Goal: Transaction & Acquisition: Purchase product/service

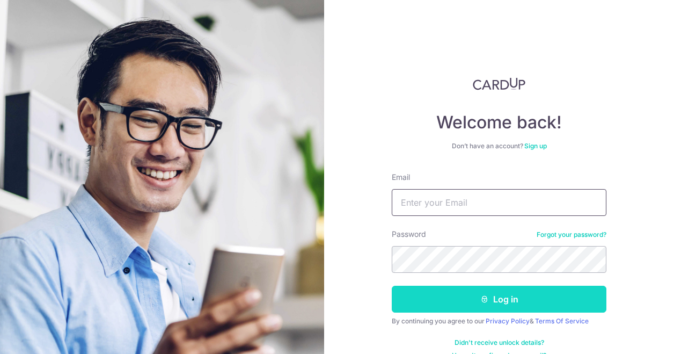
type input "livestrong_41@yahoo.com"
click at [493, 305] on button "Log in" at bounding box center [499, 299] width 215 height 27
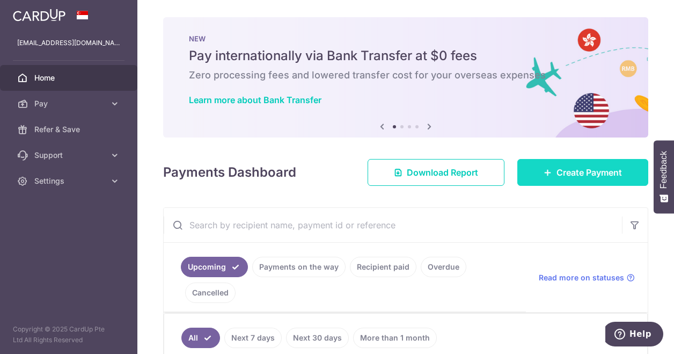
click at [557, 174] on span "Create Payment" at bounding box center [589, 172] width 65 height 13
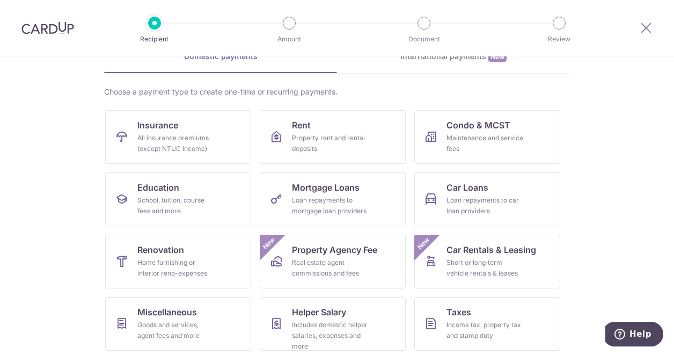
scroll to position [126, 0]
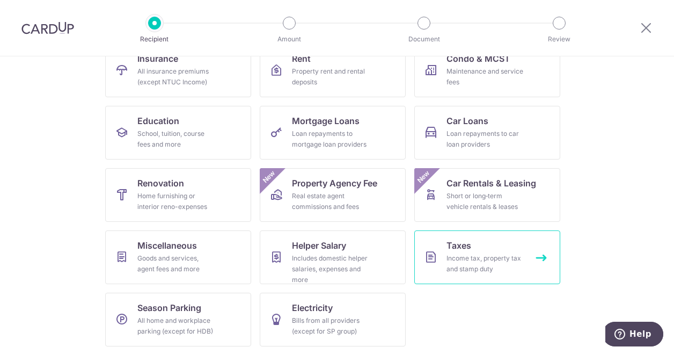
click at [452, 264] on div "Income tax, property tax and stamp duty" at bounding box center [485, 263] width 77 height 21
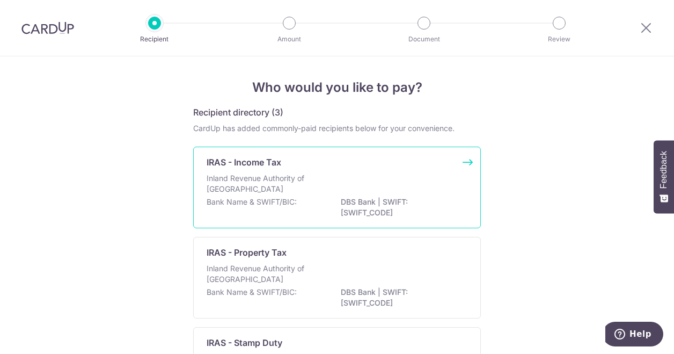
click at [281, 196] on div "Inland Revenue Authority of Singapore" at bounding box center [337, 185] width 261 height 24
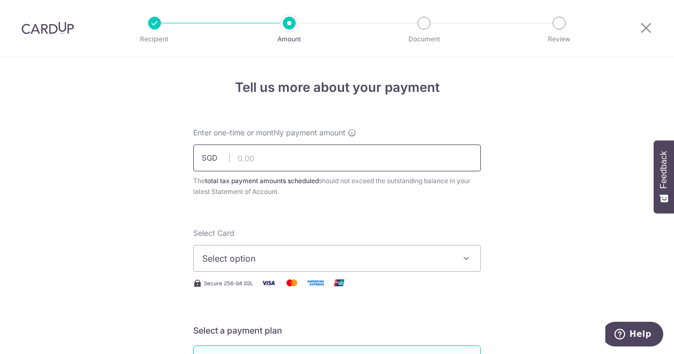
click at [268, 158] on input "text" at bounding box center [337, 157] width 288 height 27
type input "6,502.56"
type input "09/06/2025"
type input "VTAX25ONE"
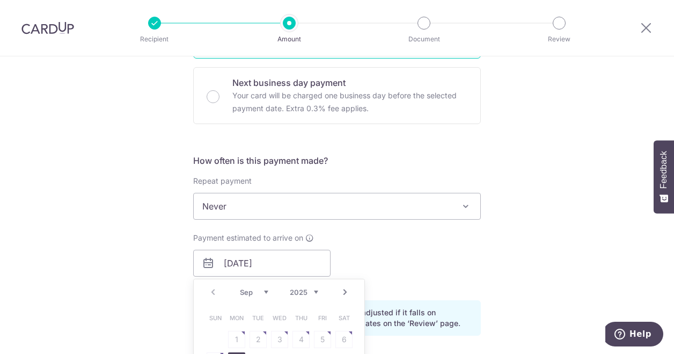
type input "6,502.56"
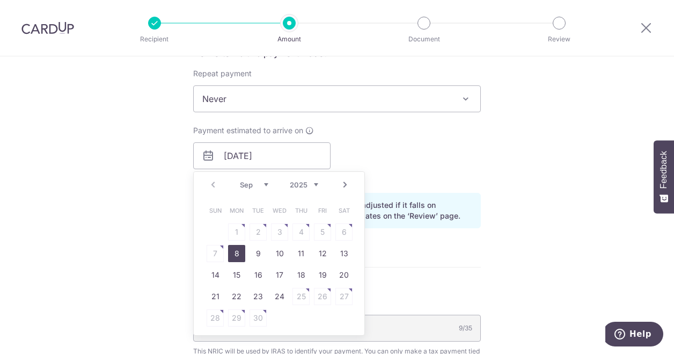
click at [235, 251] on link "8" at bounding box center [236, 253] width 17 height 17
type input "[DATE]"
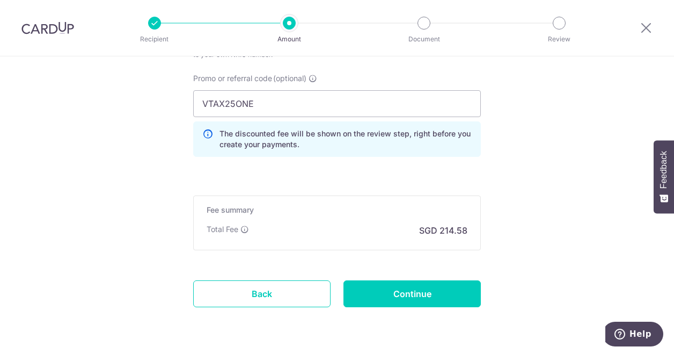
scroll to position [773, 0]
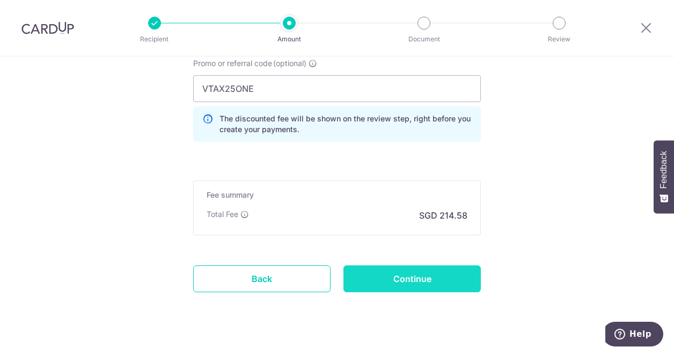
click at [437, 273] on input "Continue" at bounding box center [412, 278] width 137 height 27
type input "Create Schedule"
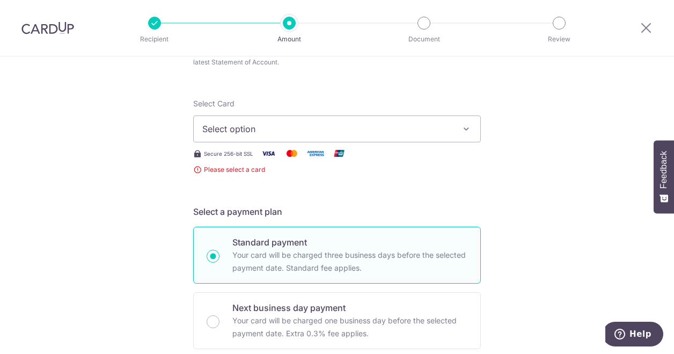
scroll to position [22, 0]
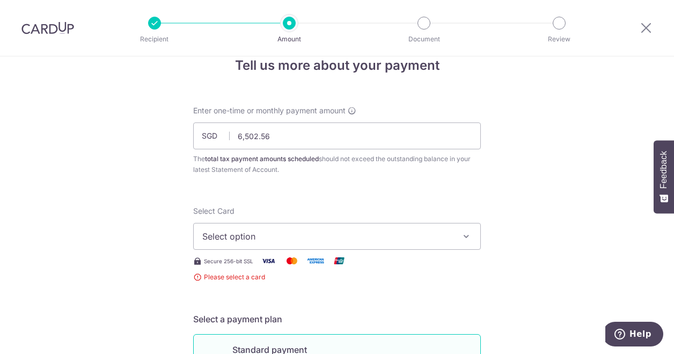
click at [456, 233] on button "Select option" at bounding box center [337, 236] width 288 height 27
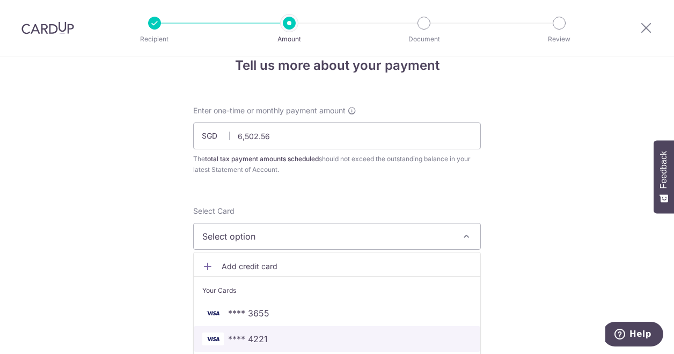
click at [263, 337] on span "**** 4221" at bounding box center [248, 338] width 40 height 13
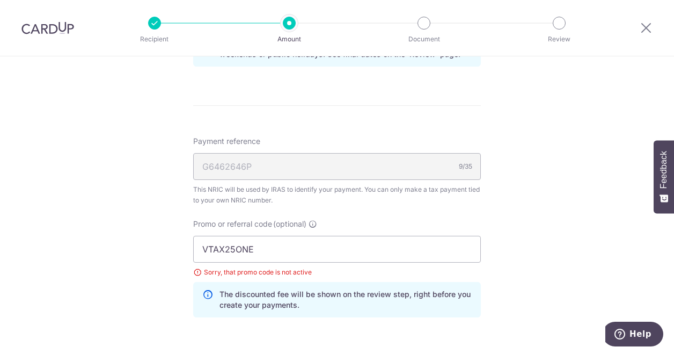
scroll to position [720, 0]
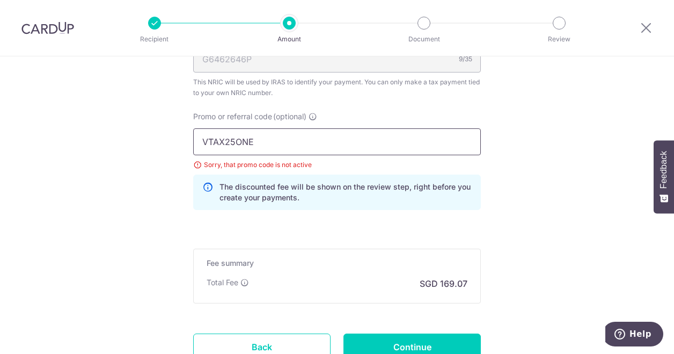
click at [257, 140] on input "VTAX25ONE" at bounding box center [337, 141] width 288 height 27
type input "V"
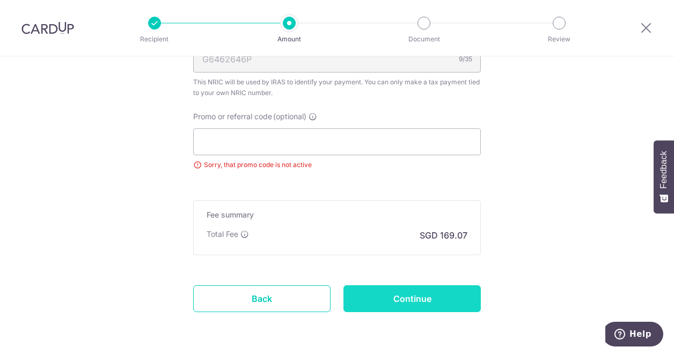
click at [421, 300] on input "Continue" at bounding box center [412, 298] width 137 height 27
type input "Create Schedule"
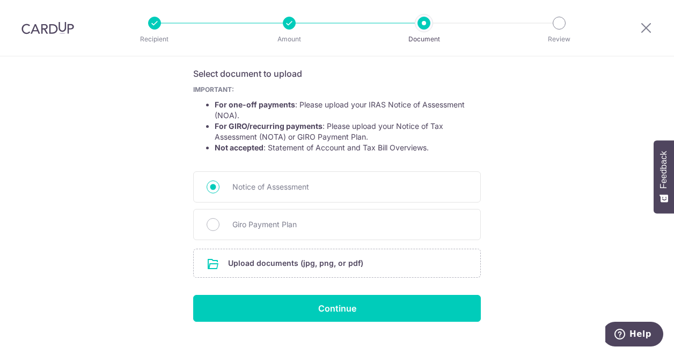
scroll to position [192, 0]
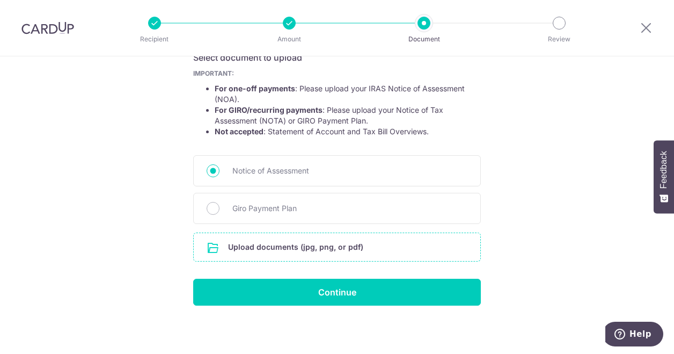
click at [287, 245] on input "file" at bounding box center [337, 247] width 287 height 28
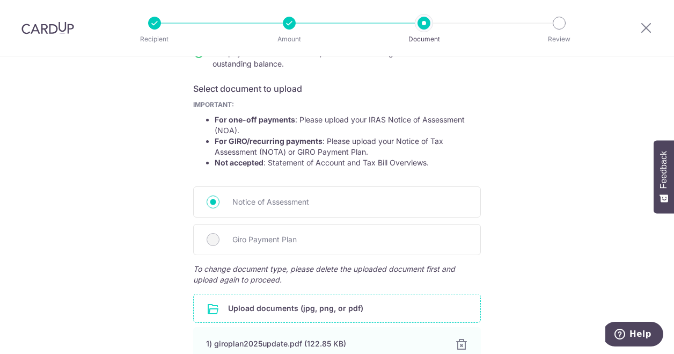
scroll to position [266, 0]
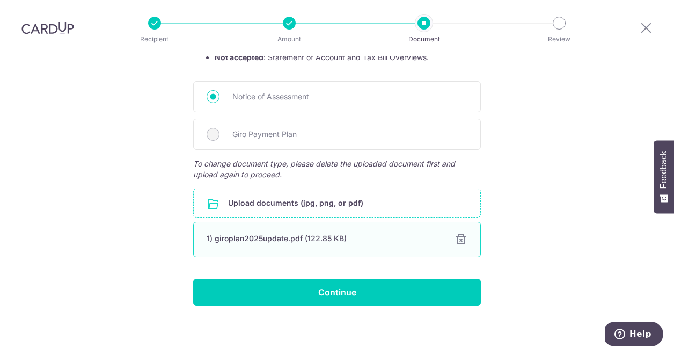
click at [455, 236] on div at bounding box center [461, 239] width 13 height 13
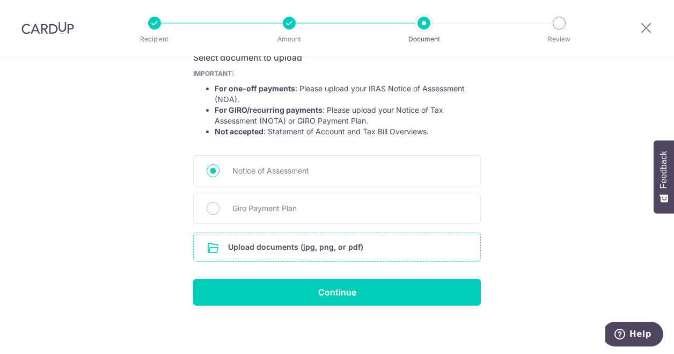
click at [283, 252] on input "file" at bounding box center [337, 247] width 287 height 28
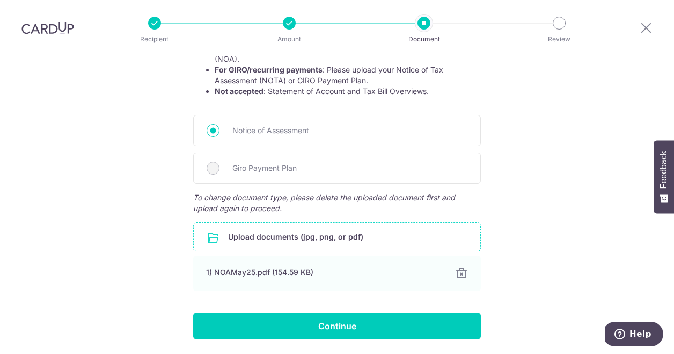
scroll to position [266, 0]
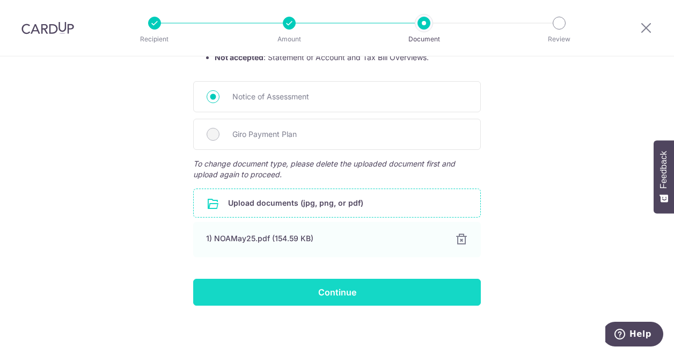
click at [355, 289] on input "Continue" at bounding box center [337, 292] width 288 height 27
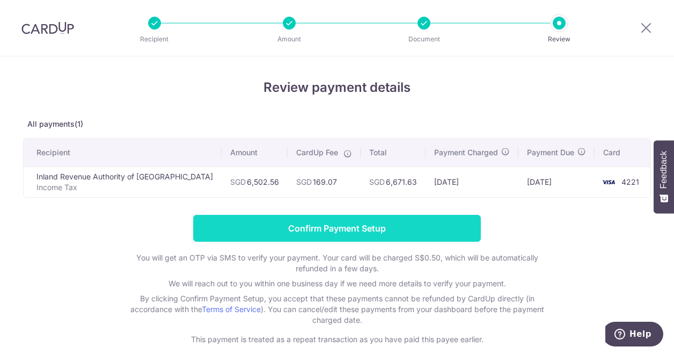
click at [356, 225] on input "Confirm Payment Setup" at bounding box center [337, 228] width 288 height 27
